Goal: Task Accomplishment & Management: Manage account settings

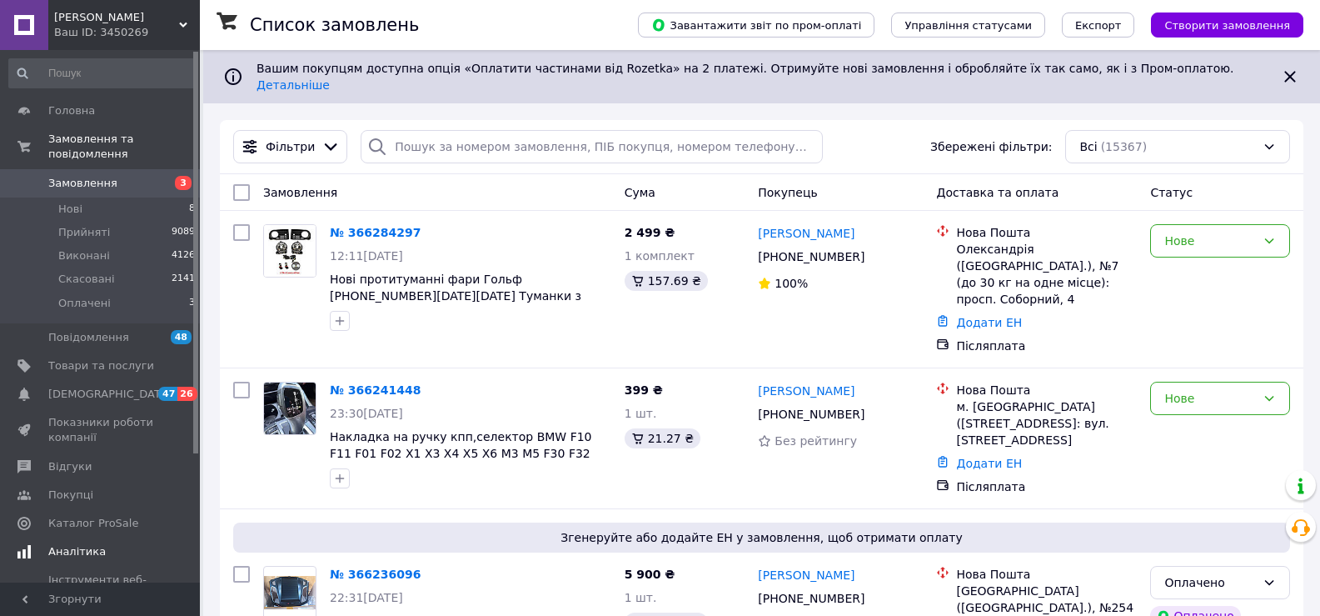
drag, startPoint x: 0, startPoint y: 0, endPoint x: 87, endPoint y: 377, distance: 386.5
click at [87, 387] on span "[DEMOGRAPHIC_DATA]" at bounding box center [109, 394] width 123 height 15
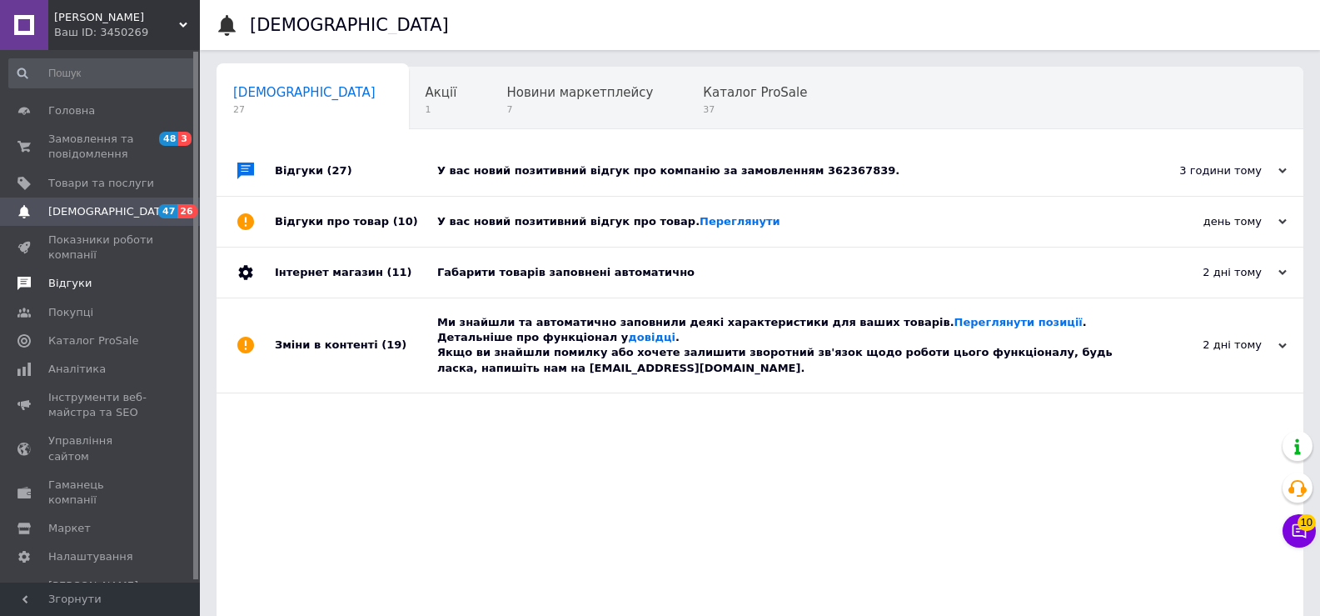
click at [70, 285] on span "Відгуки" at bounding box center [69, 283] width 43 height 15
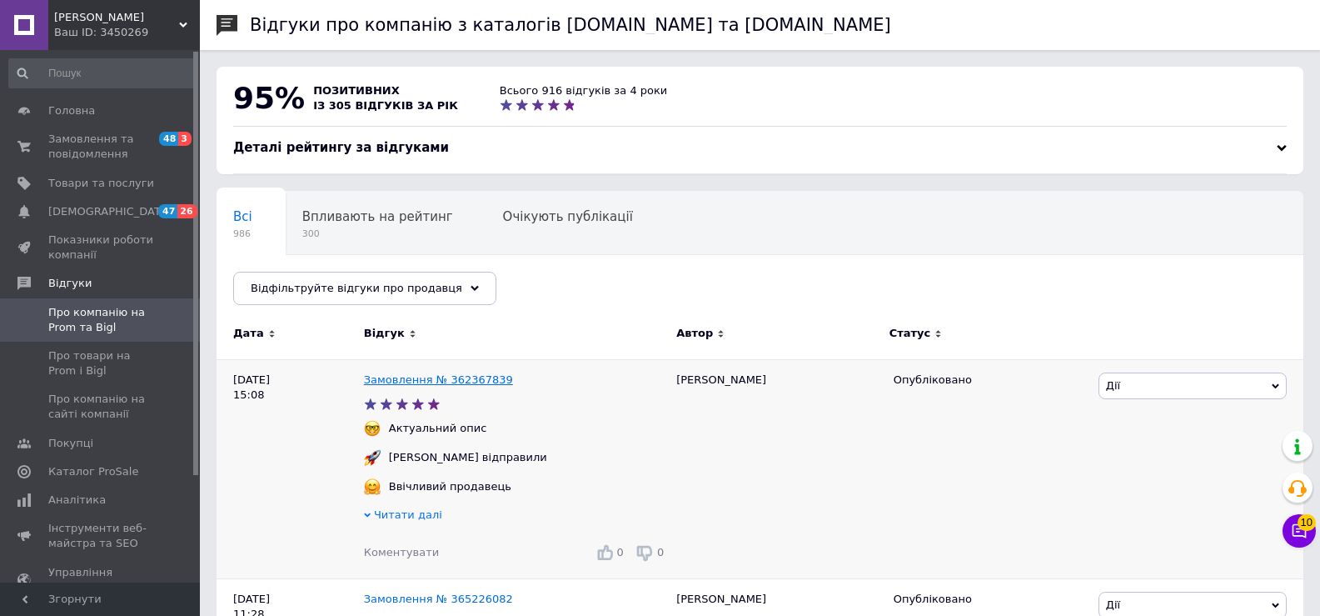
click at [402, 380] on link "Замовлення № 362367839" at bounding box center [438, 379] width 149 height 12
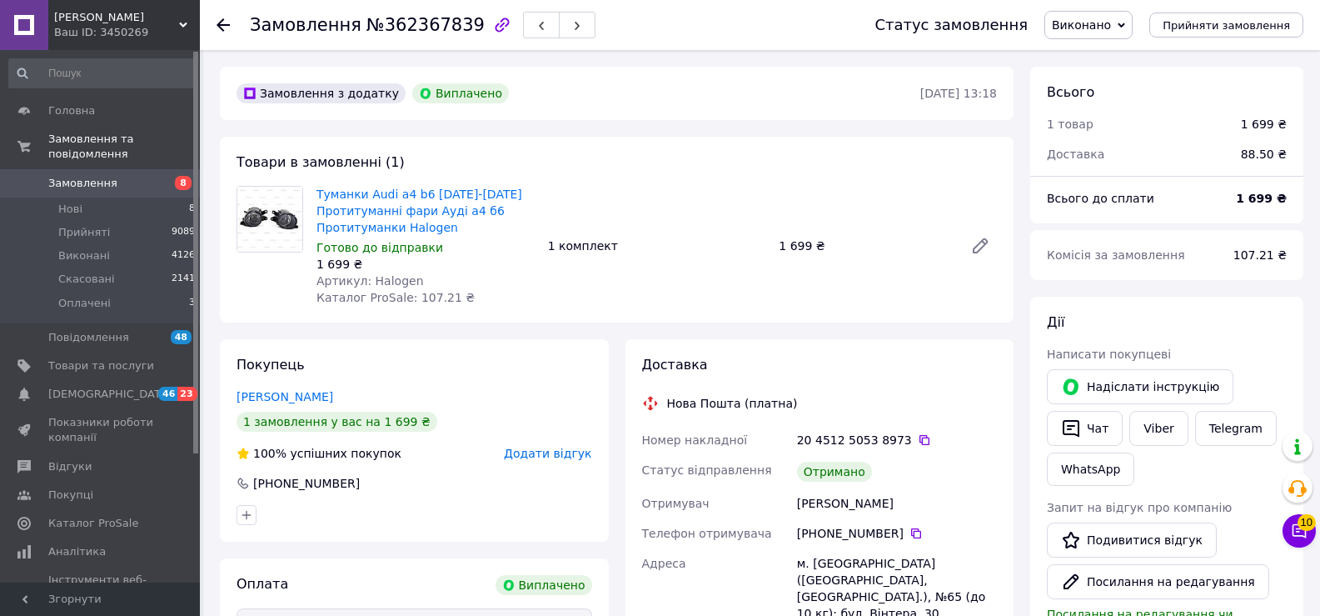
click at [77, 176] on span "Замовлення" at bounding box center [82, 183] width 69 height 15
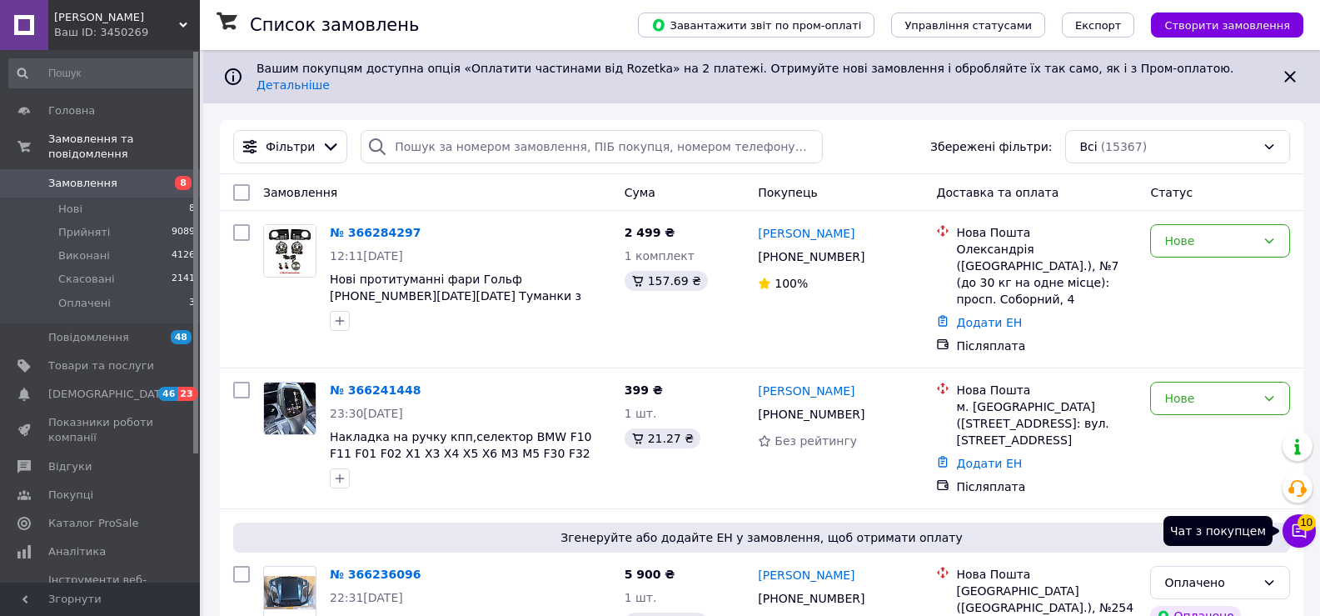
click at [1304, 536] on icon at bounding box center [1300, 531] width 14 height 14
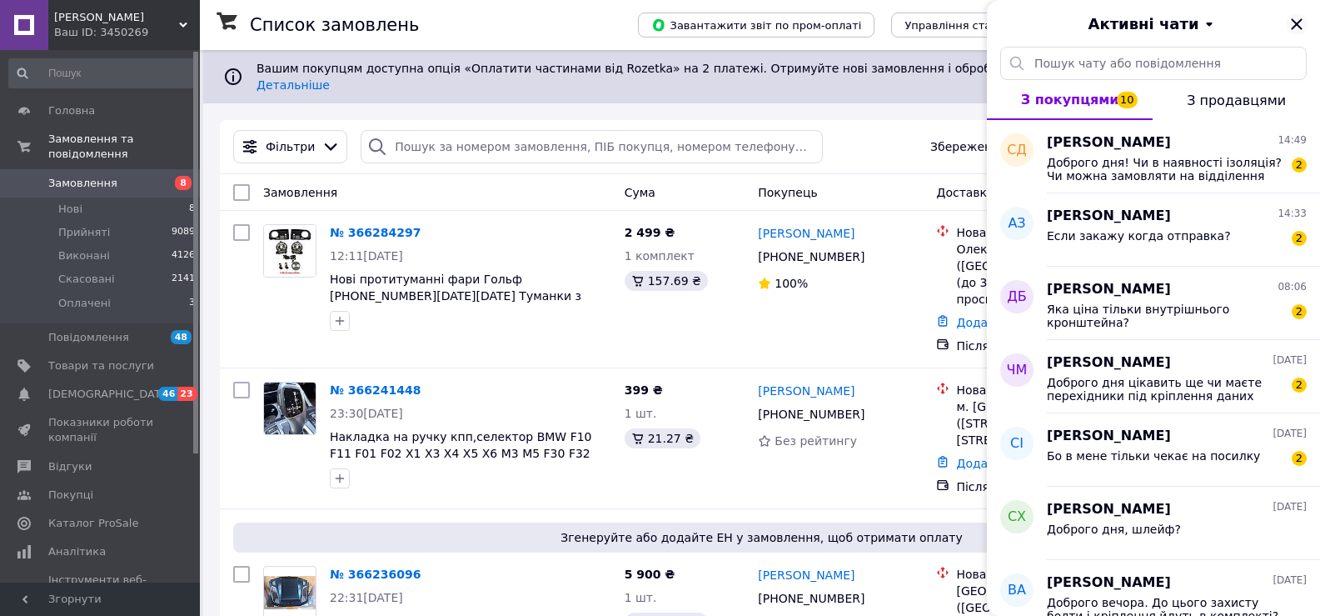
click at [1304, 20] on icon "Закрити" at bounding box center [1297, 24] width 20 height 20
